Goal: Check status: Check status

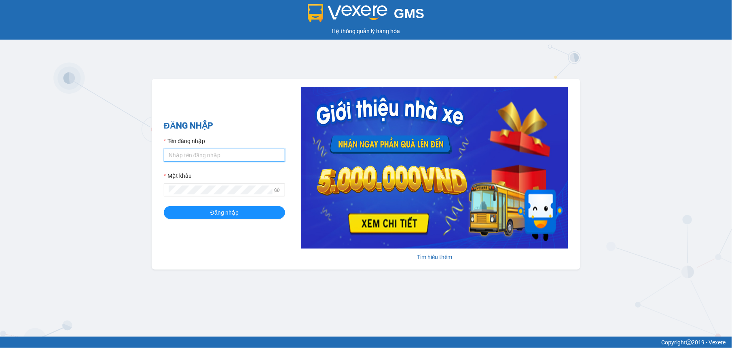
type input "tuyenttt.petrobp"
click at [243, 206] on form "Tên đăng nhập tuyenttt.petrobp Mật khẩu Đăng nhập" at bounding box center [224, 178] width 121 height 82
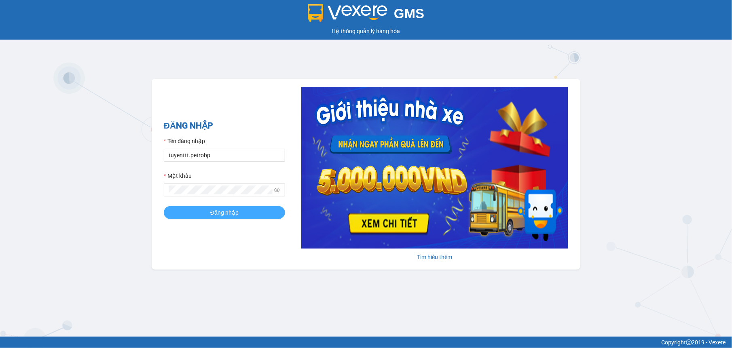
click at [245, 211] on button "Đăng nhập" at bounding box center [224, 212] width 121 height 13
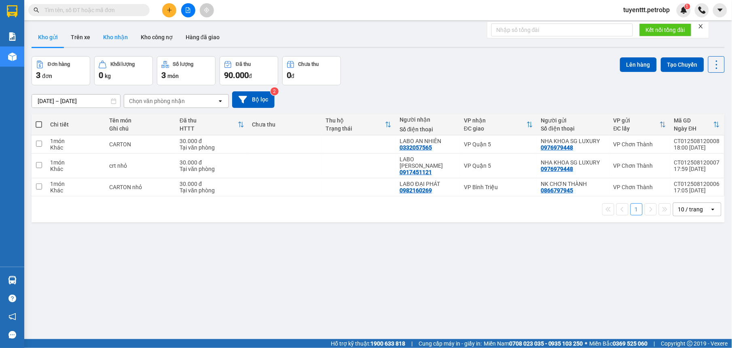
click at [108, 30] on button "Kho nhận" at bounding box center [116, 36] width 38 height 19
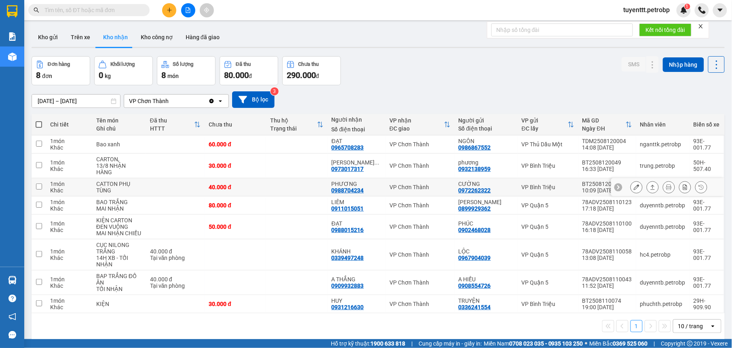
scroll to position [37, 0]
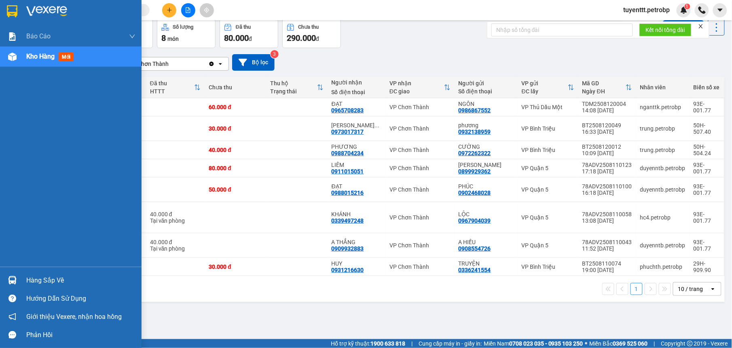
click at [9, 276] on img at bounding box center [12, 280] width 8 height 8
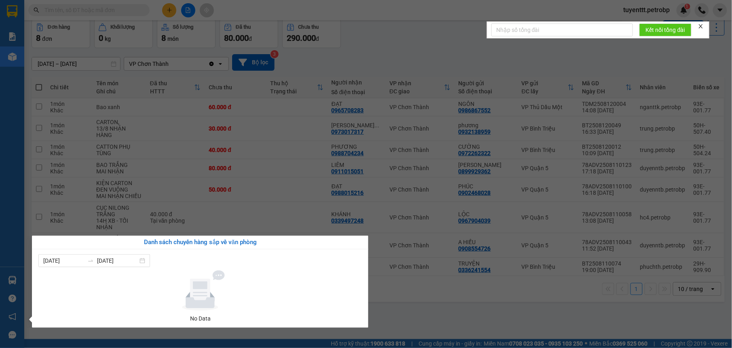
click at [445, 322] on section "Kết quả tìm kiếm ( 0 ) Bộ lọc No Data tuyenttt.petrobp 1 Báo cáo BC tiền tận nơ…" at bounding box center [366, 174] width 732 height 348
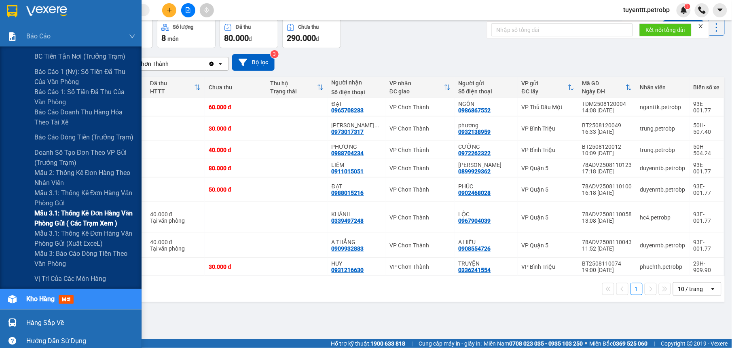
drag, startPoint x: 82, startPoint y: 222, endPoint x: 101, endPoint y: 207, distance: 24.3
click at [82, 220] on span "Mẫu 3.1: Thống kê đơn hàng văn phòng gửi ( các trạm xem )" at bounding box center [84, 218] width 101 height 20
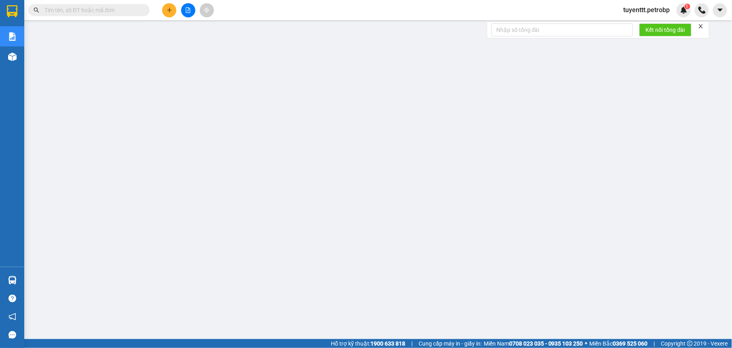
paste input "78ADV2508120052"
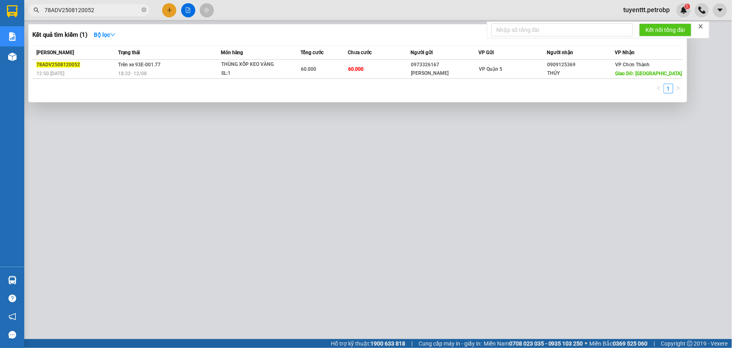
click at [386, 142] on div at bounding box center [366, 174] width 732 height 348
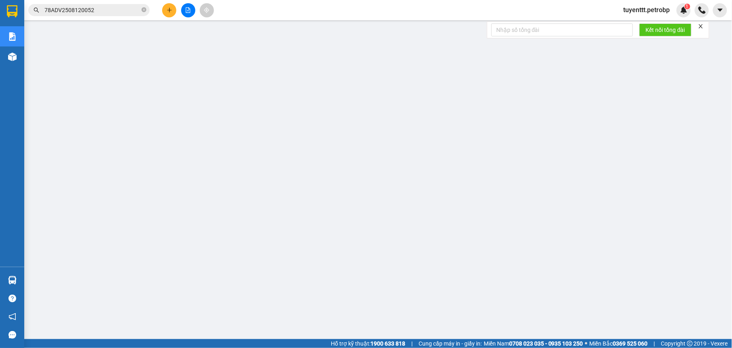
click at [130, 11] on input "78ADV2508120052" at bounding box center [91, 10] width 95 height 9
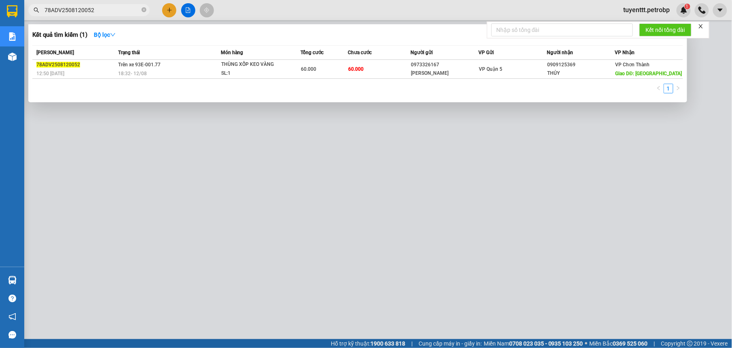
click at [130, 11] on input "78ADV2508120052" at bounding box center [91, 10] width 95 height 9
paste input "38"
type input "78ADV2508120038"
click at [522, 199] on div at bounding box center [366, 174] width 732 height 348
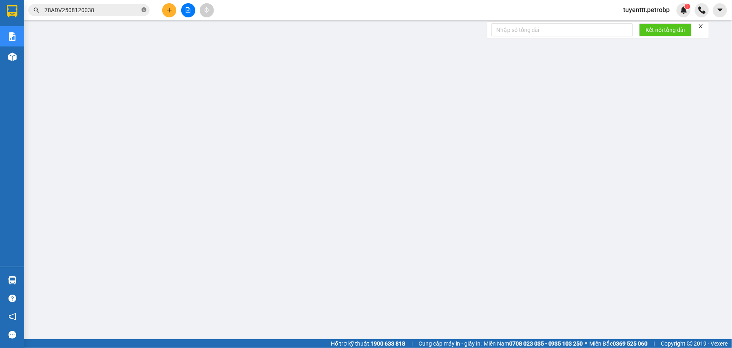
click at [146, 11] on icon "close-circle" at bounding box center [143, 9] width 5 height 5
